Goal: Task Accomplishment & Management: Complete application form

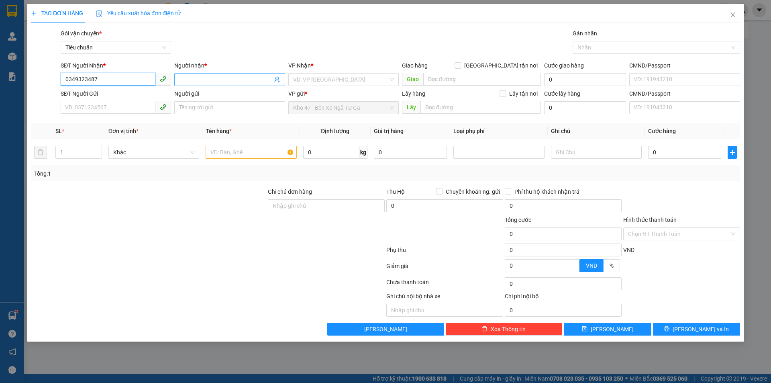
type input "0349323487"
click at [224, 80] on input "Người nhận *" at bounding box center [225, 79] width 93 height 9
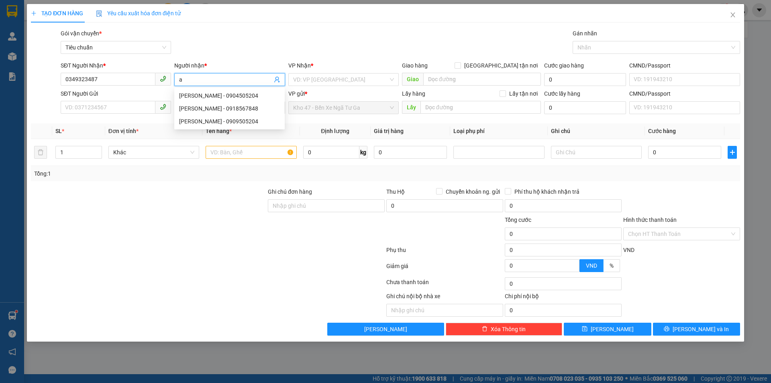
type input "a"
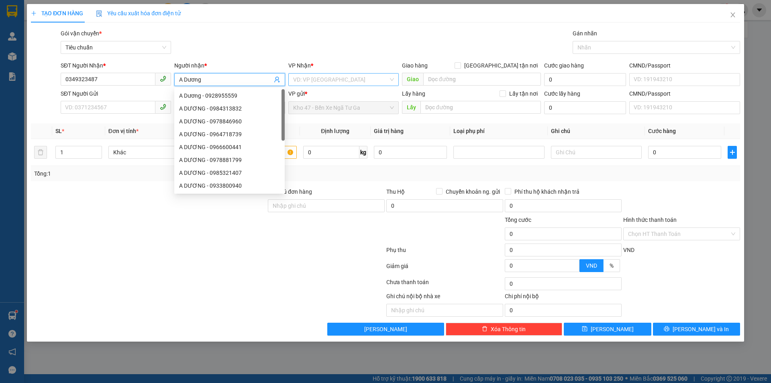
type input "A Dương"
click at [337, 76] on input "search" at bounding box center [340, 80] width 95 height 12
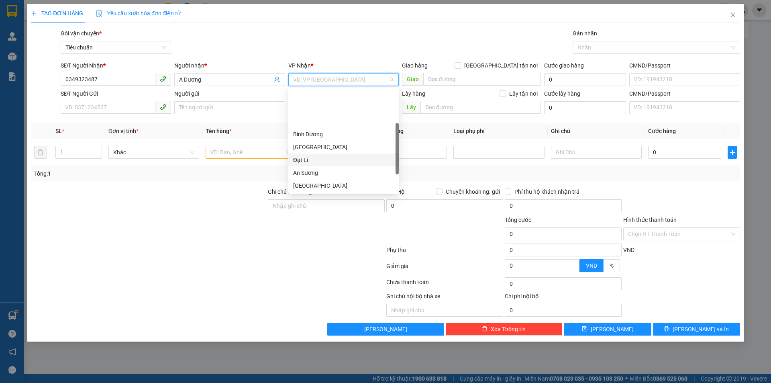
scroll to position [64, 0]
click at [334, 147] on div "[PERSON_NAME]" at bounding box center [343, 147] width 101 height 9
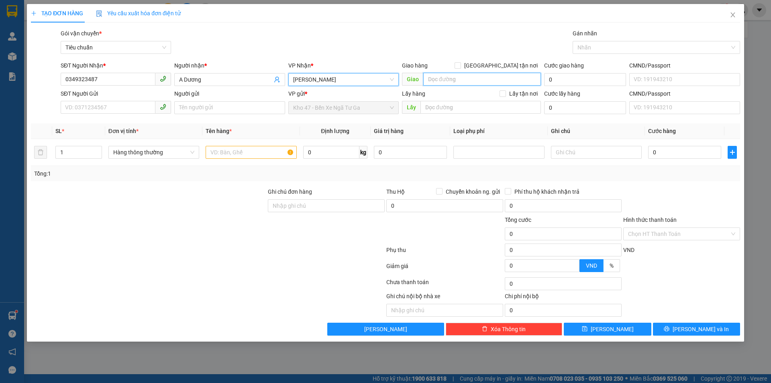
click at [451, 80] on input "search" at bounding box center [482, 79] width 118 height 13
type input "c"
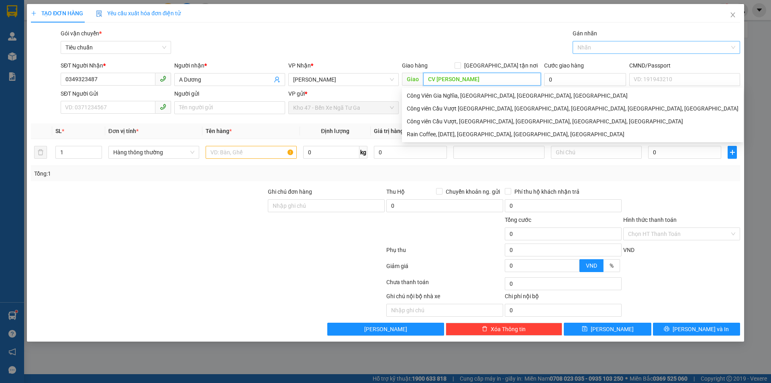
click at [586, 45] on div at bounding box center [652, 48] width 155 height 10
type input "CV [PERSON_NAME]"
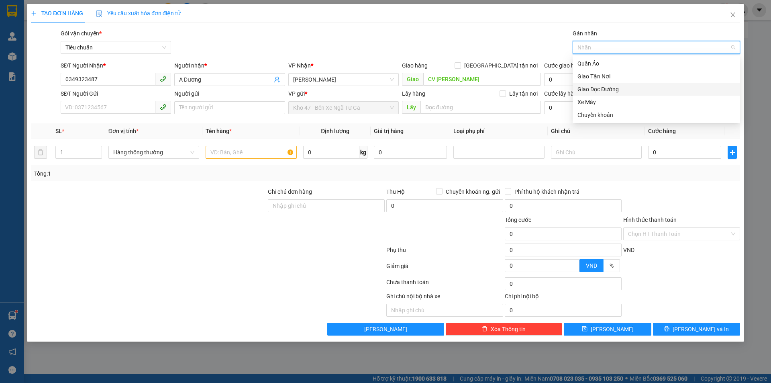
click at [643, 90] on div "Giao Dọc Đường" at bounding box center [657, 89] width 158 height 9
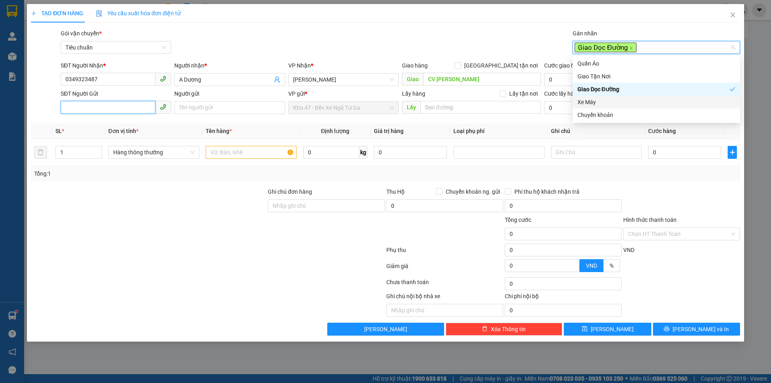
click at [127, 107] on input "SĐT Người Gửi" at bounding box center [108, 107] width 95 height 13
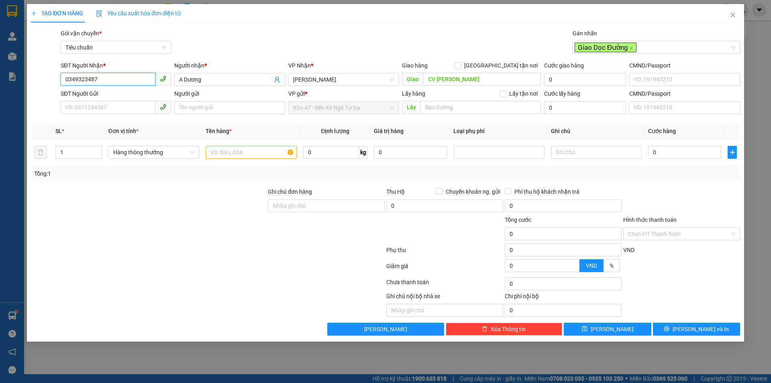
click at [104, 80] on input "0349323487" at bounding box center [108, 79] width 95 height 13
click at [120, 107] on input "SĐT Người Gửi" at bounding box center [108, 107] width 95 height 13
paste input "0349323487"
type input "0349323487"
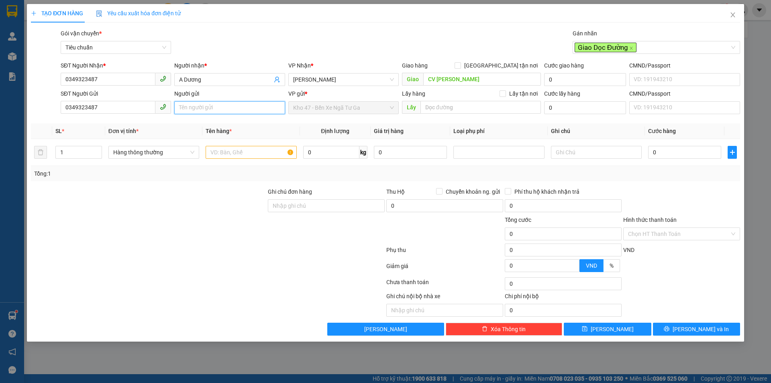
click at [215, 109] on input "Người gửi" at bounding box center [229, 107] width 110 height 13
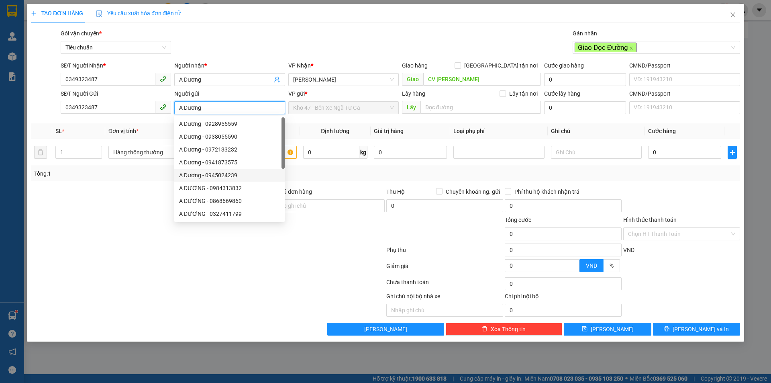
type input "A Dương"
click at [322, 184] on div "Transit Pickup Surcharge Ids Transit Deliver Surcharge Ids Transit Deliver Surc…" at bounding box center [385, 182] width 709 height 306
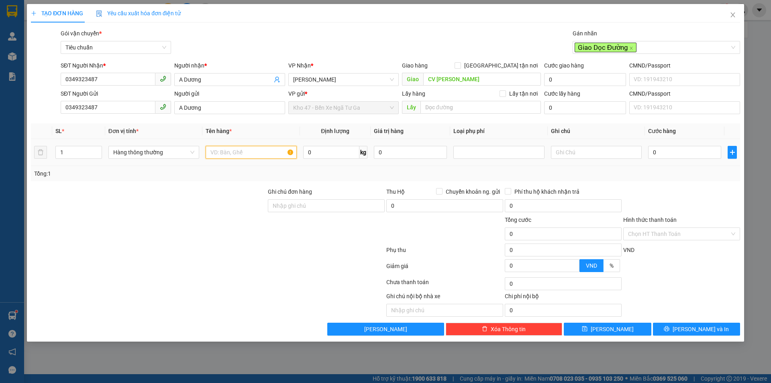
click at [270, 153] on input "text" at bounding box center [251, 152] width 91 height 13
type input "n"
type input "NGUỒN"
click at [569, 150] on input "text" at bounding box center [596, 152] width 91 height 13
click at [505, 149] on div at bounding box center [498, 152] width 87 height 10
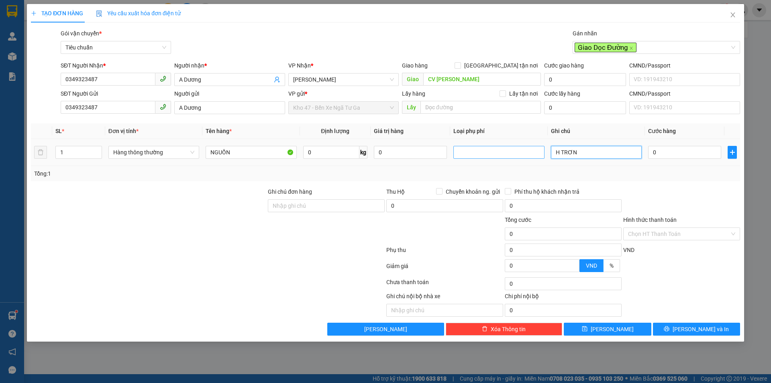
type input "H TRƠN"
click at [508, 190] on div "Giao dọc đường" at bounding box center [498, 194] width 81 height 9
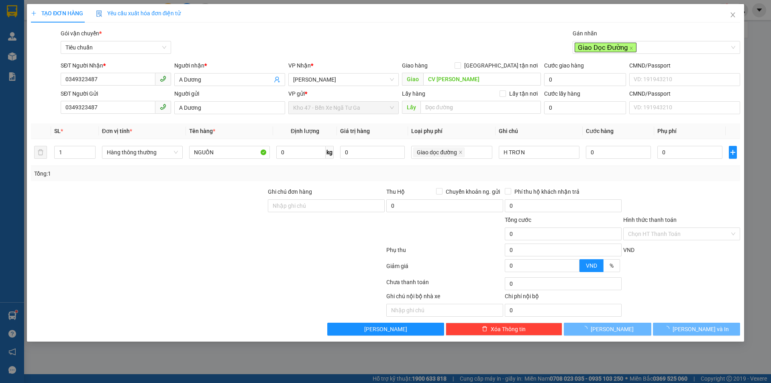
click at [626, 172] on div "Tổng: 1" at bounding box center [385, 173] width 703 height 9
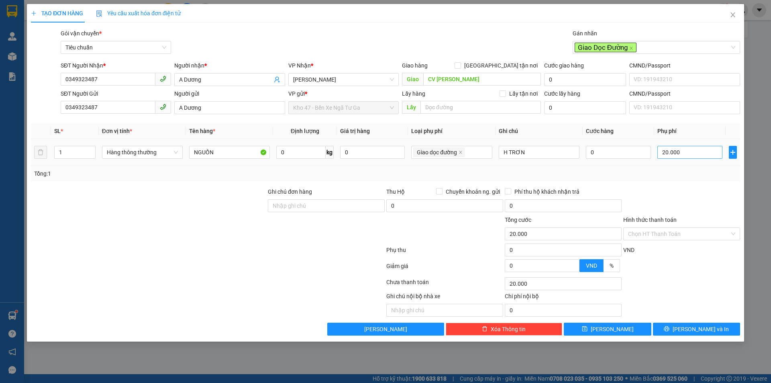
type input "20.000"
click at [624, 152] on input "0" at bounding box center [618, 152] width 65 height 13
type input "3"
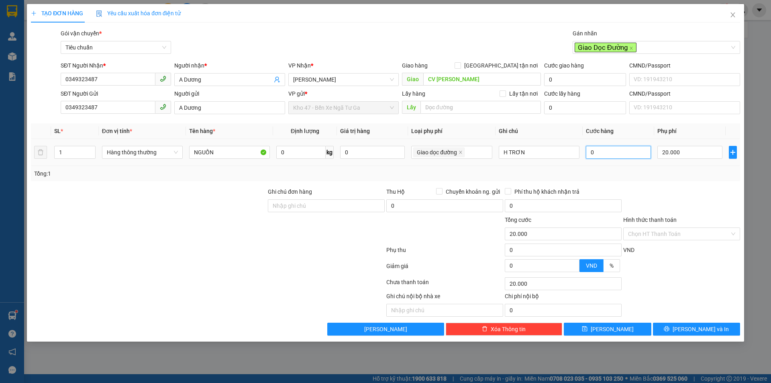
type input "20.003"
type input "30"
type input "20.030"
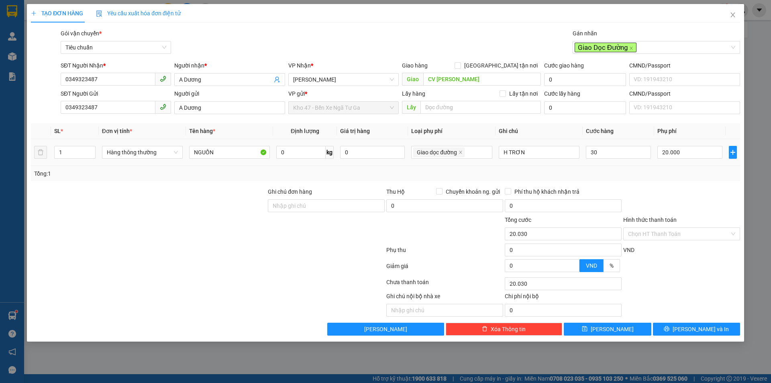
type input "30.000"
type input "50.000"
click at [654, 193] on div at bounding box center [682, 201] width 118 height 28
click at [225, 157] on input "NGUỒN" at bounding box center [229, 152] width 81 height 13
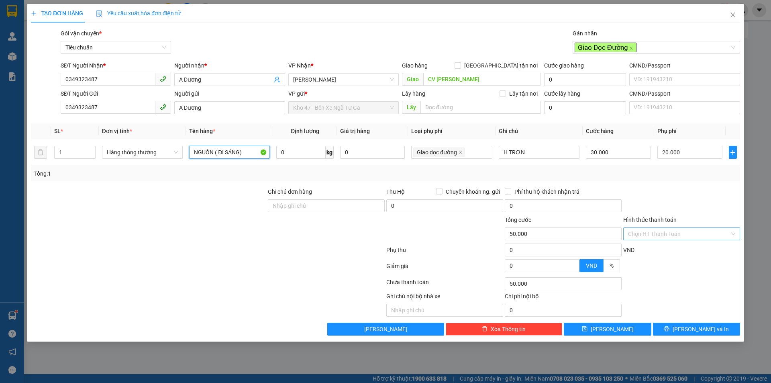
type input "NGUỒN ( ĐI SÁNG)"
click at [655, 232] on input "Hình thức thanh toán" at bounding box center [679, 234] width 102 height 12
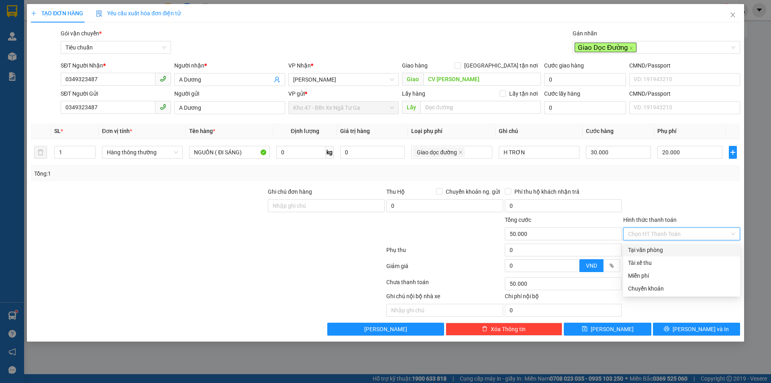
click at [659, 245] on div "Tại văn phòng" at bounding box center [681, 249] width 107 height 9
type input "0"
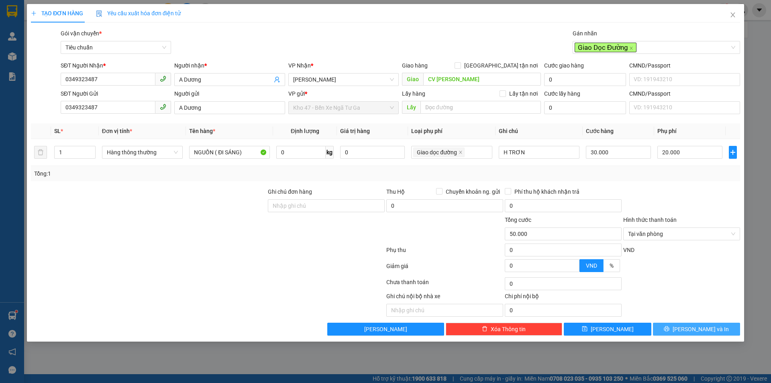
click at [713, 331] on button "[PERSON_NAME] và In" at bounding box center [696, 329] width 87 height 13
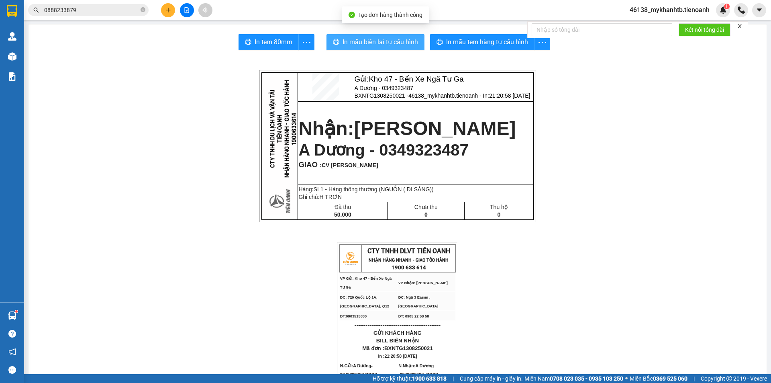
click at [359, 45] on span "In mẫu biên lai tự cấu hình" at bounding box center [381, 42] width 76 height 10
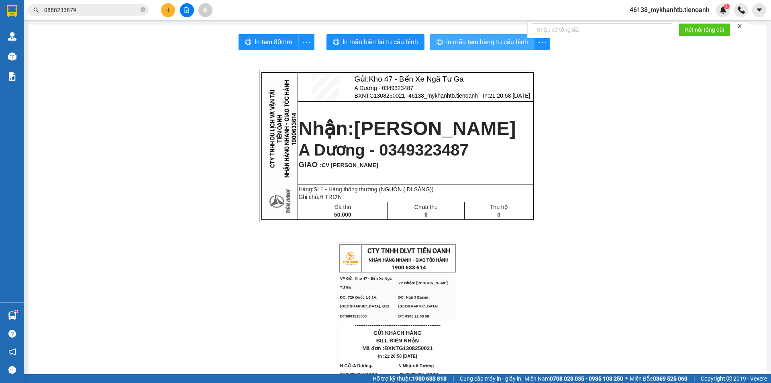
click at [488, 46] on span "In mẫu tem hàng tự cấu hình" at bounding box center [487, 42] width 82 height 10
